Goal: Check status: Check status

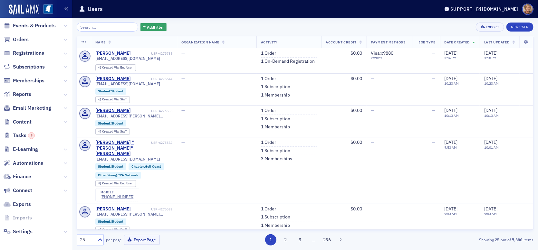
scroll to position [66, 0]
click at [74, 216] on div "Add Filter Export New User Name Organization Name Activity Account Credit Payme…" at bounding box center [305, 134] width 466 height 232
click at [72, 210] on nav "Users Users Email Send Log User Custom CPE Organizations Events & Products Orde…" at bounding box center [36, 134] width 72 height 232
click at [32, 91] on span "Reports" at bounding box center [36, 93] width 72 height 14
click at [63, 92] on icon at bounding box center [65, 94] width 4 height 4
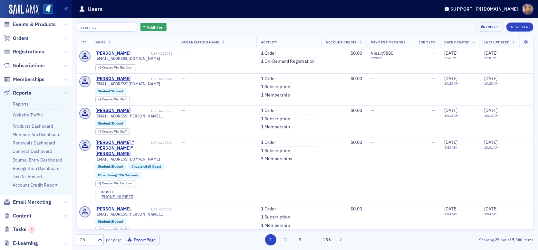
click at [72, 187] on div "Add Filter Export New User Name Organization Name Activity Account Credit Payme…" at bounding box center [305, 134] width 466 height 232
click at [75, 188] on div "Add Filter Export New User Name Organization Name Activity Account Credit Payme…" at bounding box center [305, 134] width 466 height 232
click at [73, 191] on div "Add Filter Export New User Name Organization Name Activity Account Credit Payme…" at bounding box center [305, 134] width 466 height 232
click at [81, 175] on span at bounding box center [84, 171] width 14 height 66
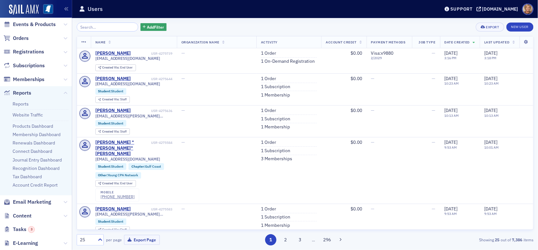
click at [73, 174] on div "Add Filter Export New User Name Organization Name Activity Account Credit Payme…" at bounding box center [305, 134] width 466 height 232
click at [23, 102] on link "Reports" at bounding box center [21, 104] width 16 height 6
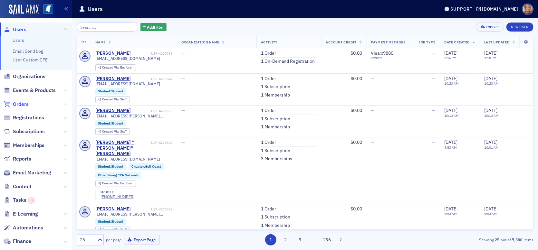
click at [20, 101] on span "Orders" at bounding box center [21, 104] width 16 height 7
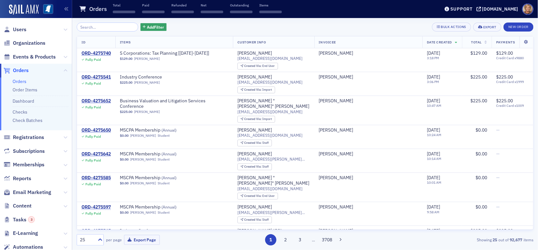
click at [91, 27] on input "search" at bounding box center [108, 27] width 62 height 9
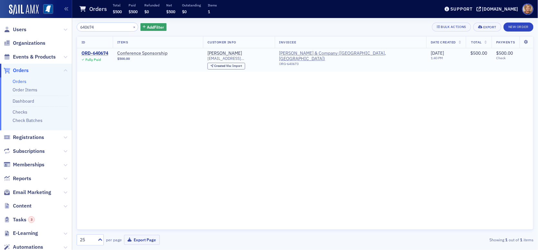
type input "640674"
click at [88, 53] on div "ORD-640674" at bounding box center [95, 54] width 27 height 6
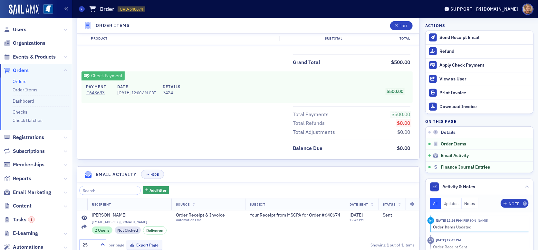
scroll to position [289, 0]
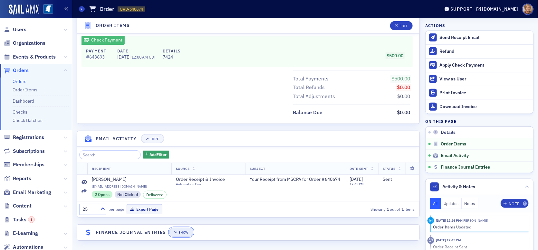
click at [180, 231] on div "Show" at bounding box center [184, 233] width 10 height 4
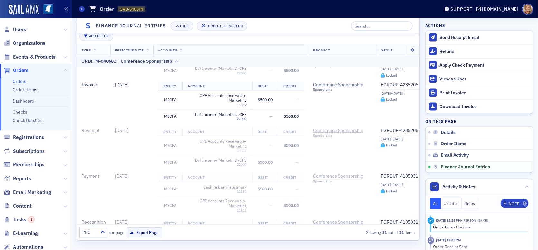
scroll to position [0, 0]
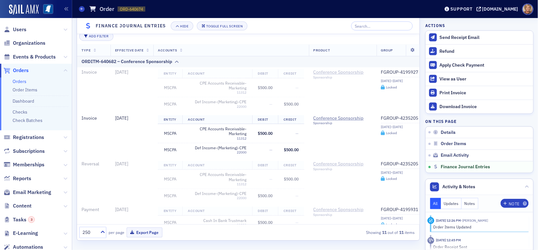
click at [26, 73] on span "Orders" at bounding box center [21, 70] width 16 height 7
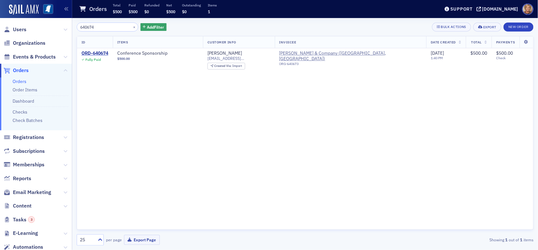
drag, startPoint x: 101, startPoint y: 25, endPoint x: 65, endPoint y: 26, distance: 36.1
click at [65, 26] on div "Users Organizations Events & Products Orders Orders Order Items Dashboard Check…" at bounding box center [269, 125] width 538 height 250
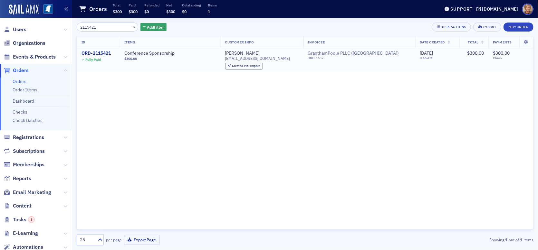
type input "2115421"
click at [89, 53] on div "ORD-2115421" at bounding box center [96, 54] width 29 height 6
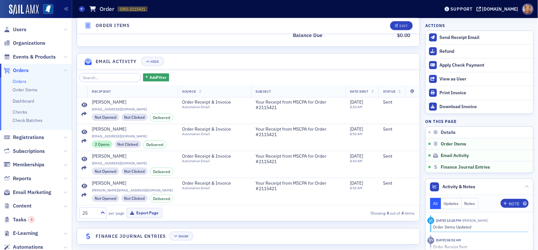
scroll to position [370, 0]
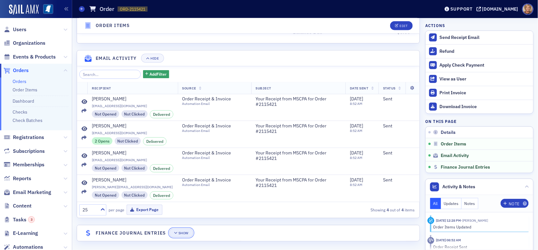
click at [183, 232] on div "Show" at bounding box center [184, 234] width 10 height 4
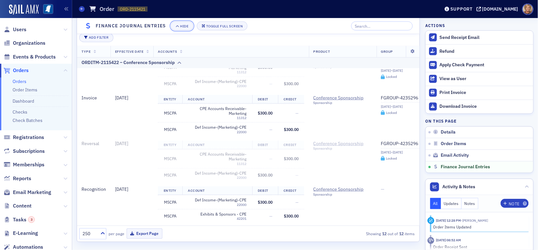
scroll to position [582, 0]
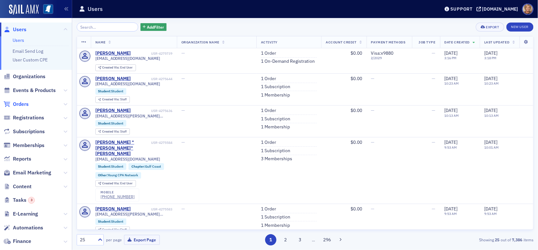
click at [19, 105] on span "Orders" at bounding box center [21, 104] width 16 height 7
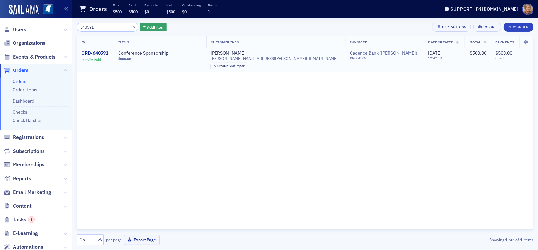
type input "640591"
click at [94, 53] on div "ORD-640591" at bounding box center [95, 54] width 27 height 6
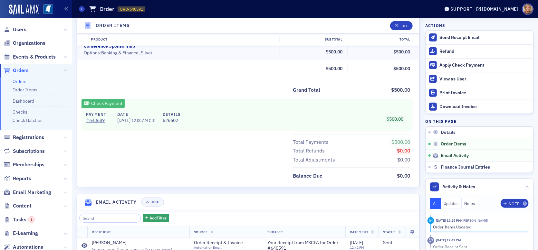
scroll to position [289, 0]
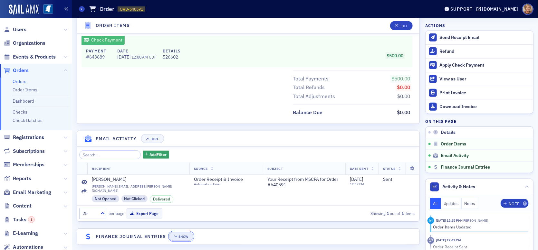
click at [183, 232] on button "Show" at bounding box center [181, 236] width 24 height 9
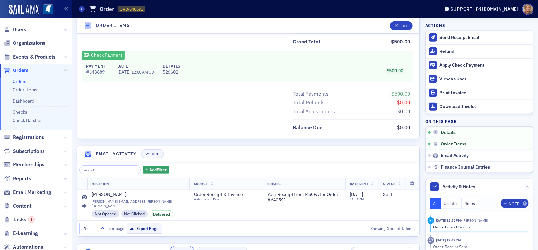
scroll to position [0, 0]
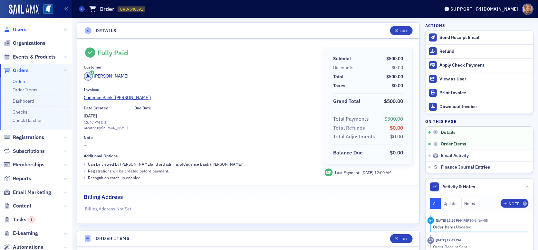
click at [18, 29] on span "Users" at bounding box center [20, 29] width 14 height 7
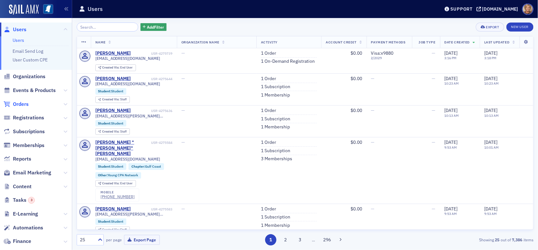
click at [24, 104] on span "Orders" at bounding box center [21, 104] width 16 height 7
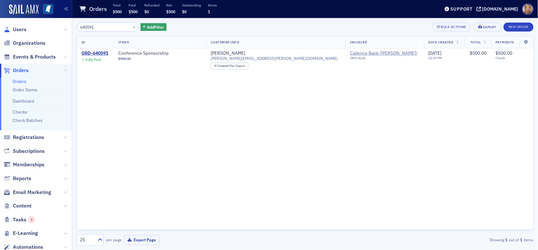
drag, startPoint x: 102, startPoint y: 28, endPoint x: 6, endPoint y: 27, distance: 95.1
click at [6, 27] on div "Users Organizations Events & Products Orders Orders Order Items Dashboard Check…" at bounding box center [269, 125] width 538 height 250
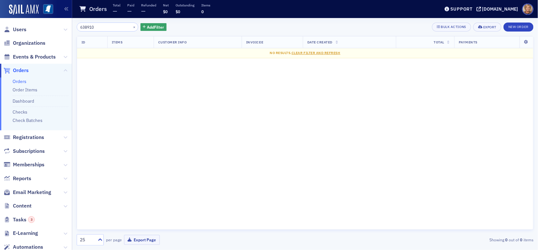
type input "638910"
click at [98, 27] on input "638910" at bounding box center [108, 27] width 62 height 9
click at [17, 81] on link "Orders" at bounding box center [20, 82] width 14 height 6
click at [107, 25] on input "638910" at bounding box center [108, 27] width 62 height 9
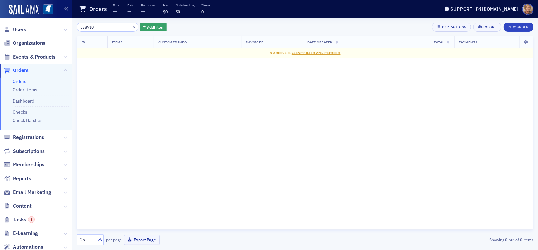
drag, startPoint x: 98, startPoint y: 24, endPoint x: 75, endPoint y: 25, distance: 22.2
click at [75, 25] on div "638910 × Add Filter Bulk Actions Export New Order ID Items Customer Info Invoic…" at bounding box center [305, 134] width 466 height 232
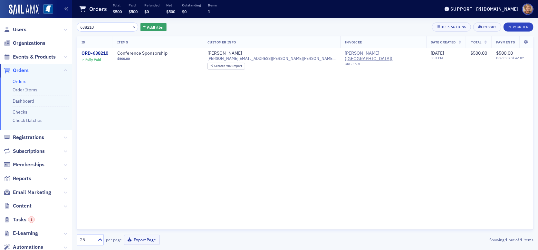
type input "638210"
click at [88, 53] on div "ORD-638210" at bounding box center [95, 54] width 27 height 6
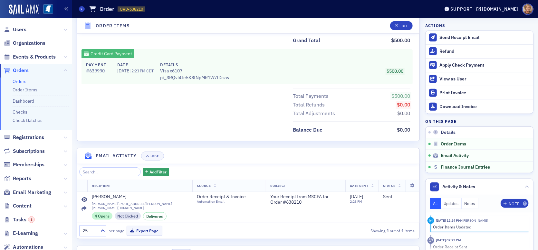
scroll to position [307, 0]
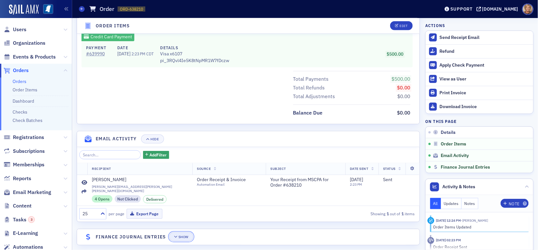
click at [184, 236] on div "Show" at bounding box center [184, 238] width 10 height 4
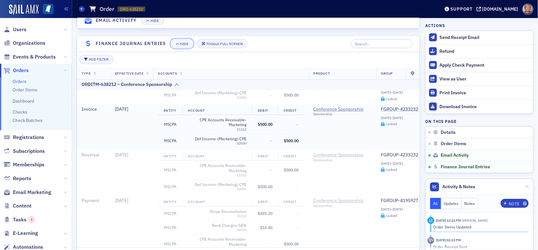
scroll to position [64, 0]
